Goal: Task Accomplishment & Management: Manage account settings

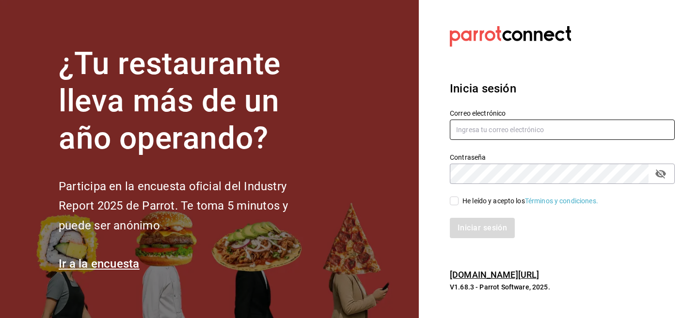
click at [482, 129] on input "text" at bounding box center [562, 130] width 225 height 20
paste input "t"
type input "taqueriaelmexicanoax@gmail.com"
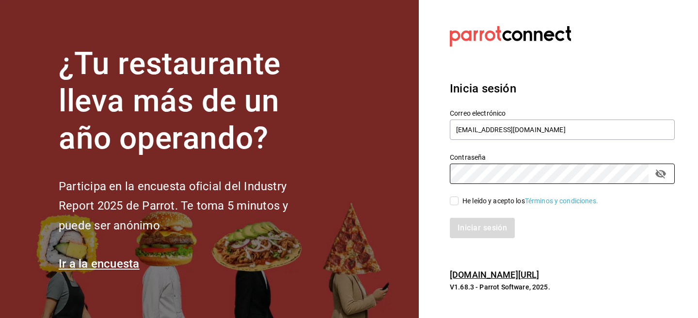
click at [476, 196] on div "He leído y acepto los Términos y condiciones." at bounding box center [530, 201] width 136 height 10
click at [459, 197] on input "He leído y acepto los Términos y condiciones." at bounding box center [454, 201] width 9 height 9
checkbox input "true"
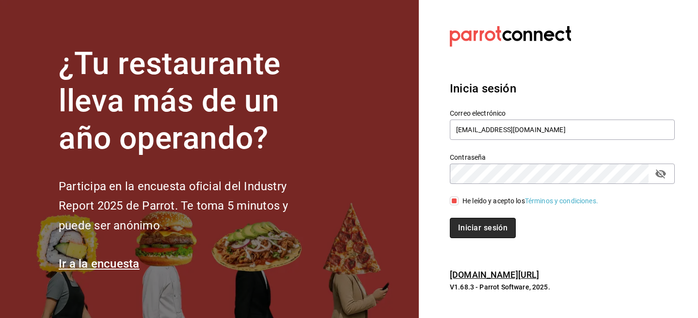
click at [472, 228] on button "Iniciar sesión" at bounding box center [483, 228] width 66 height 20
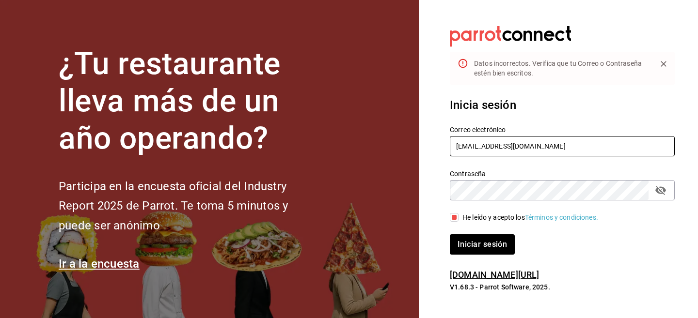
click at [521, 150] on input "taqueriaelmexicanoax@gmail.com" at bounding box center [562, 146] width 225 height 20
click at [507, 242] on button "Iniciar sesión" at bounding box center [483, 245] width 66 height 20
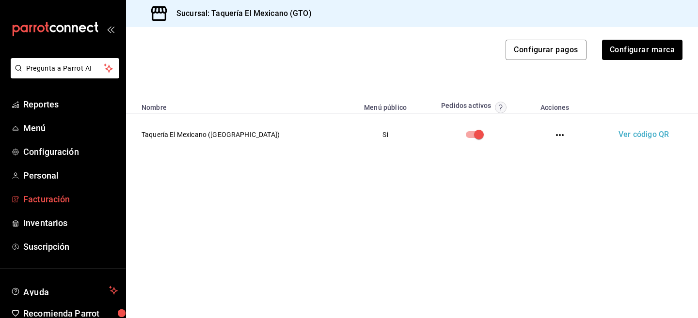
click at [46, 195] on span "Facturación" at bounding box center [70, 199] width 95 height 13
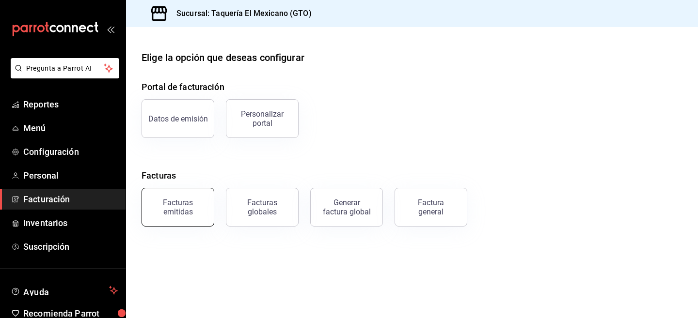
click at [168, 226] on div "Facturas emitidas" at bounding box center [172, 201] width 84 height 50
click at [179, 220] on button "Facturas emitidas" at bounding box center [178, 207] width 73 height 39
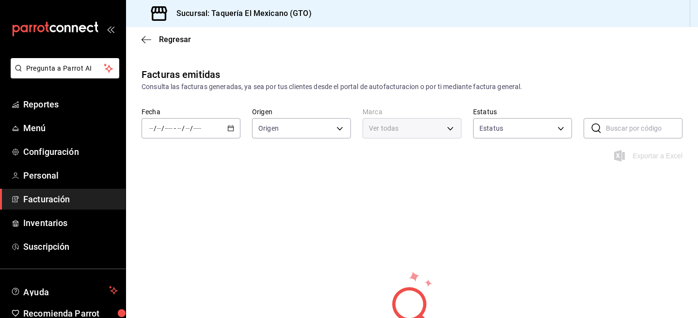
type input "ORDER_INVOICE,GENERAL_INVOICE"
type input "ACTIVE,PENDING_CANCELLATION,CANCELLED,PRE_CANCELLED"
type input "50c3a26e-f452-4de6-9f1d-551e670b8464"
click at [208, 137] on div "/ / - / /" at bounding box center [191, 128] width 99 height 20
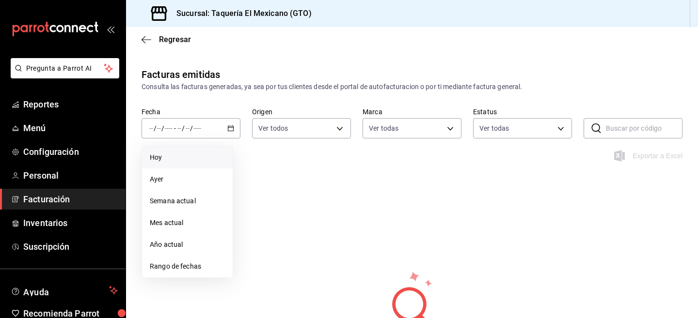
click at [196, 156] on span "Hoy" at bounding box center [187, 158] width 75 height 10
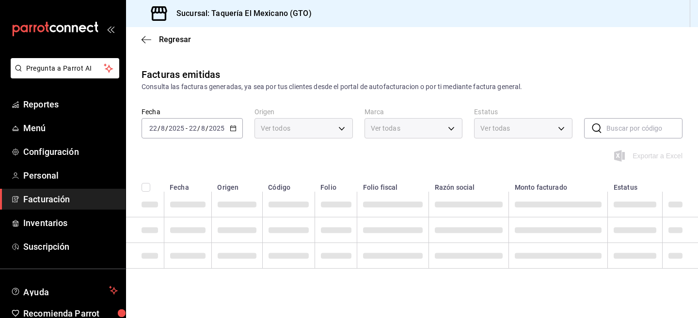
click at [201, 131] on input "8" at bounding box center [203, 129] width 5 height 8
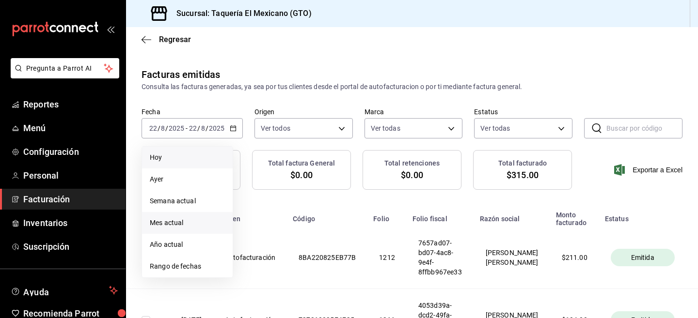
click at [184, 216] on li "Mes actual" at bounding box center [187, 223] width 91 height 22
